Goal: Task Accomplishment & Management: Complete application form

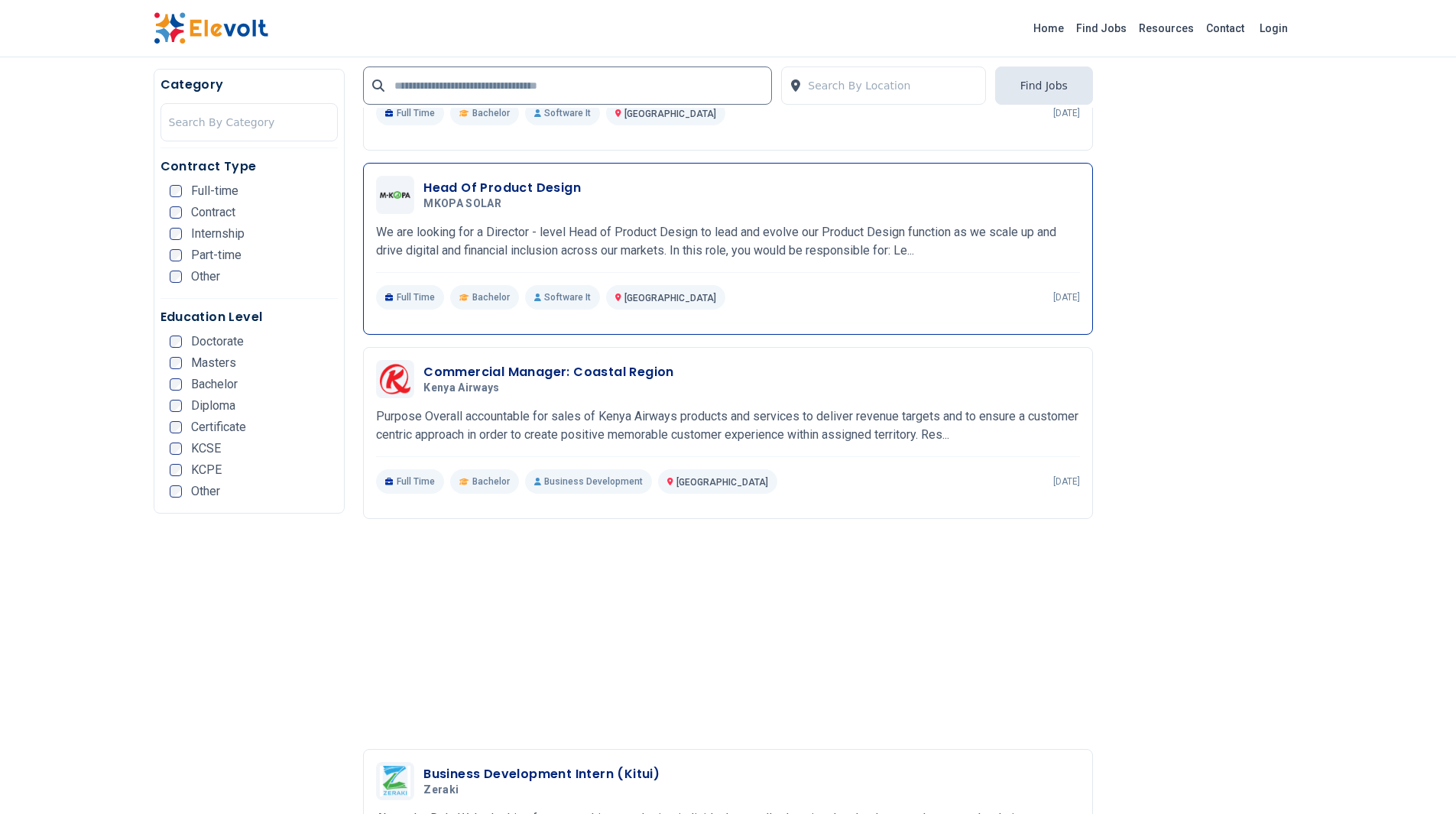
scroll to position [1682, 0]
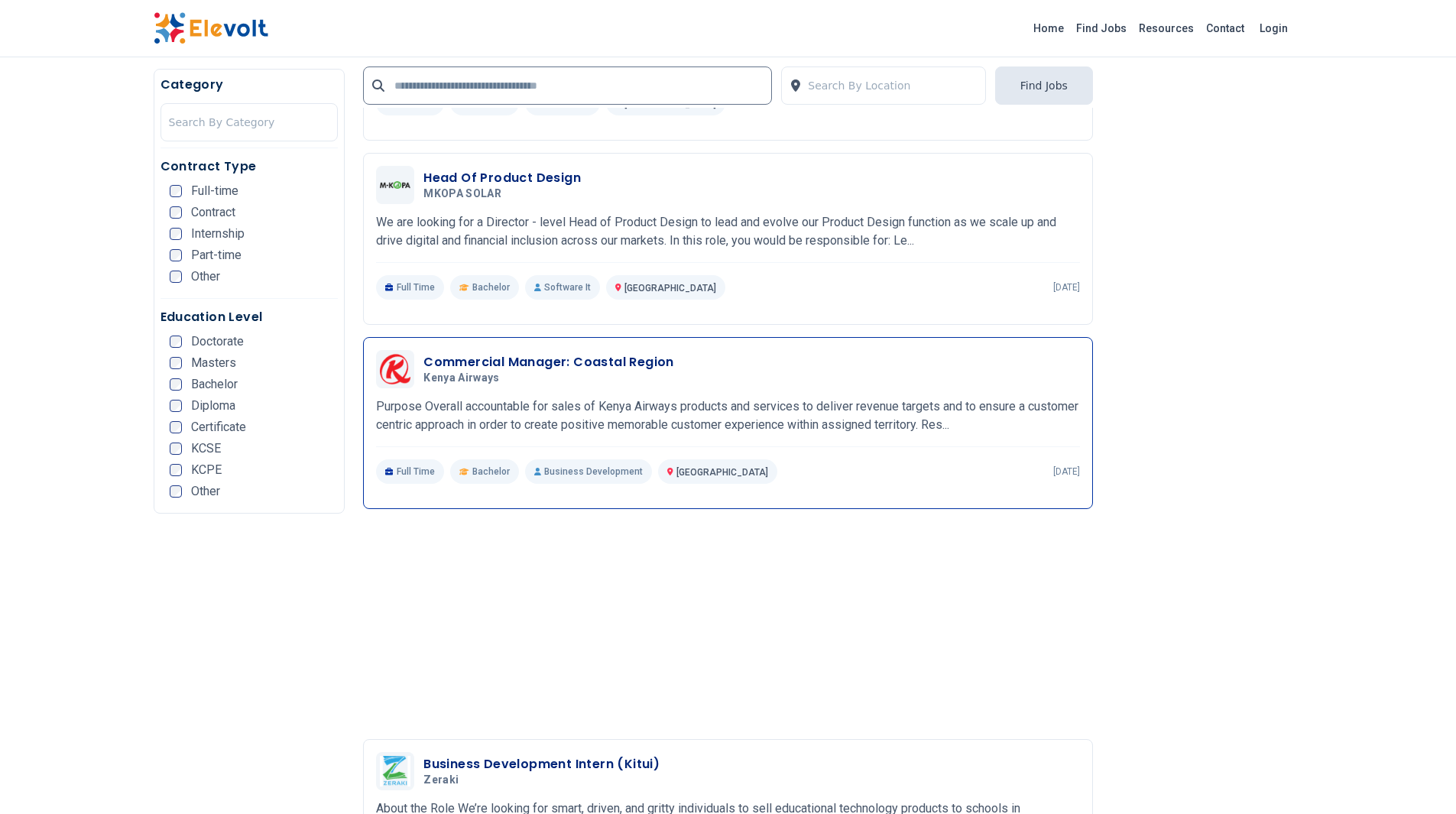
click at [594, 357] on h3 "Commercial Manager: Coastal Region" at bounding box center [549, 362] width 251 height 19
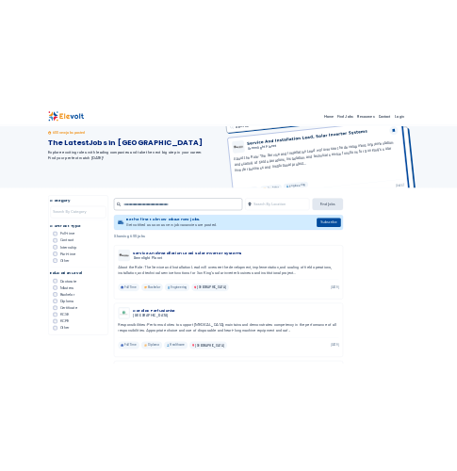
scroll to position [556, 0]
